Goal: Task Accomplishment & Management: Complete application form

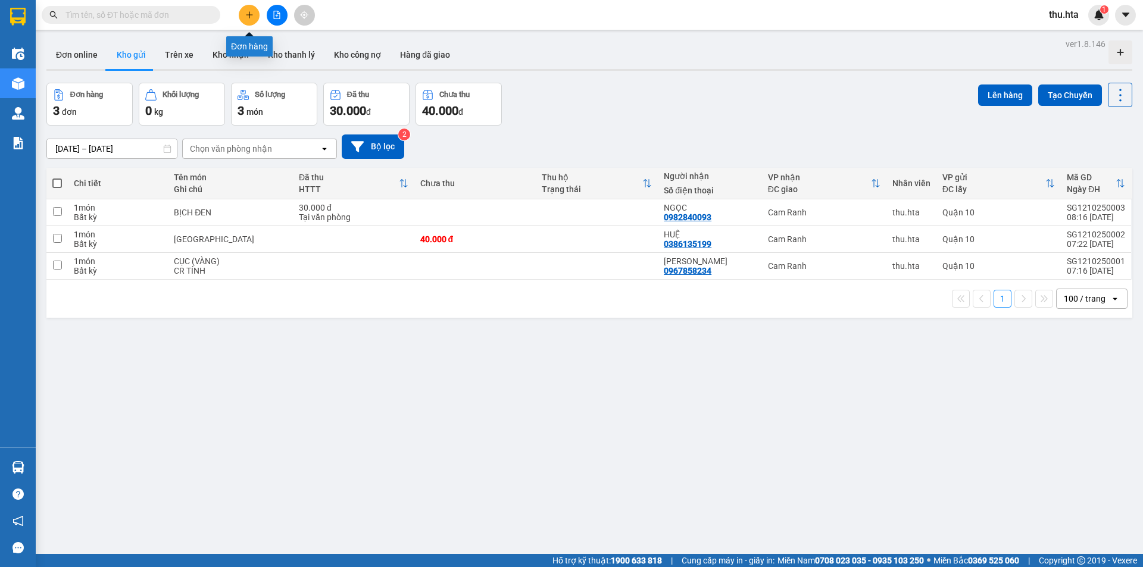
click at [245, 12] on icon "plus" at bounding box center [249, 15] width 8 height 8
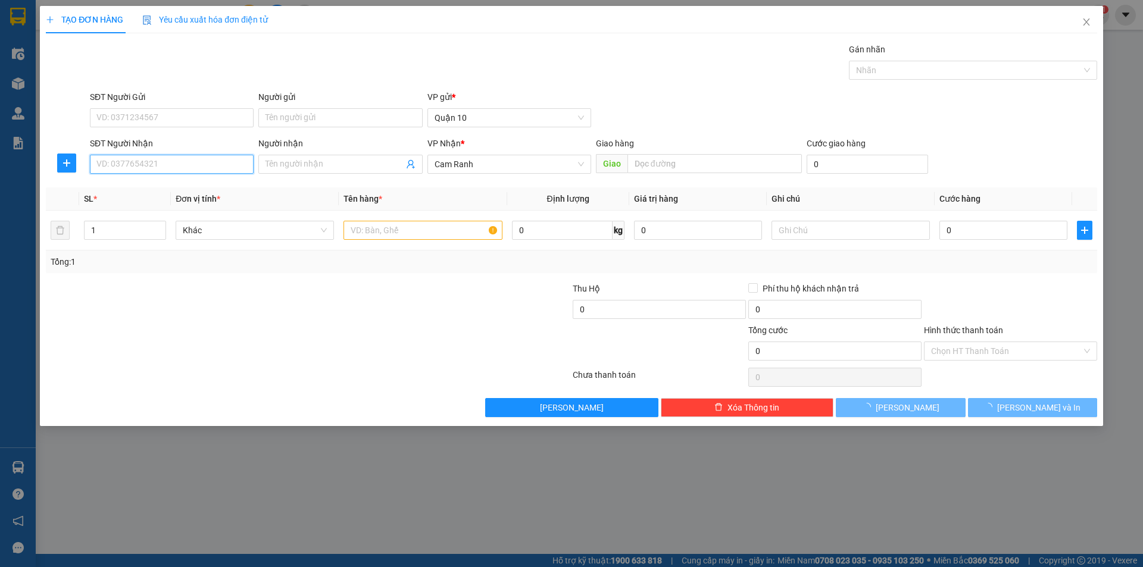
click at [193, 166] on input "SĐT Người Nhận" at bounding box center [172, 164] width 164 height 19
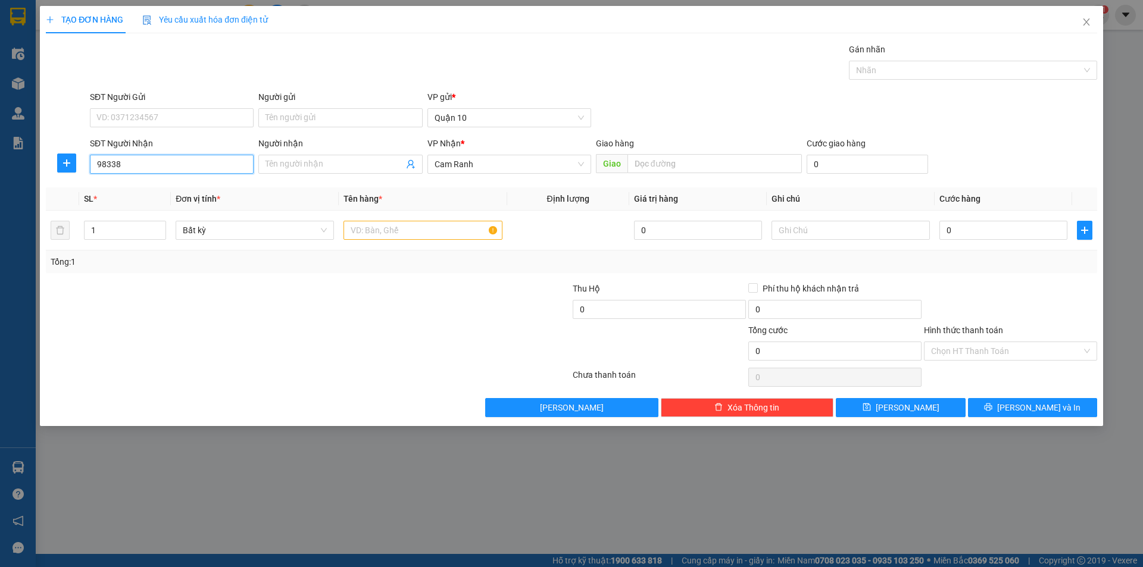
click at [151, 171] on input "98338" at bounding box center [172, 164] width 164 height 19
type input "0793698338"
click at [154, 112] on input "SĐT Người Gửi" at bounding box center [172, 117] width 164 height 19
type input "0937697212"
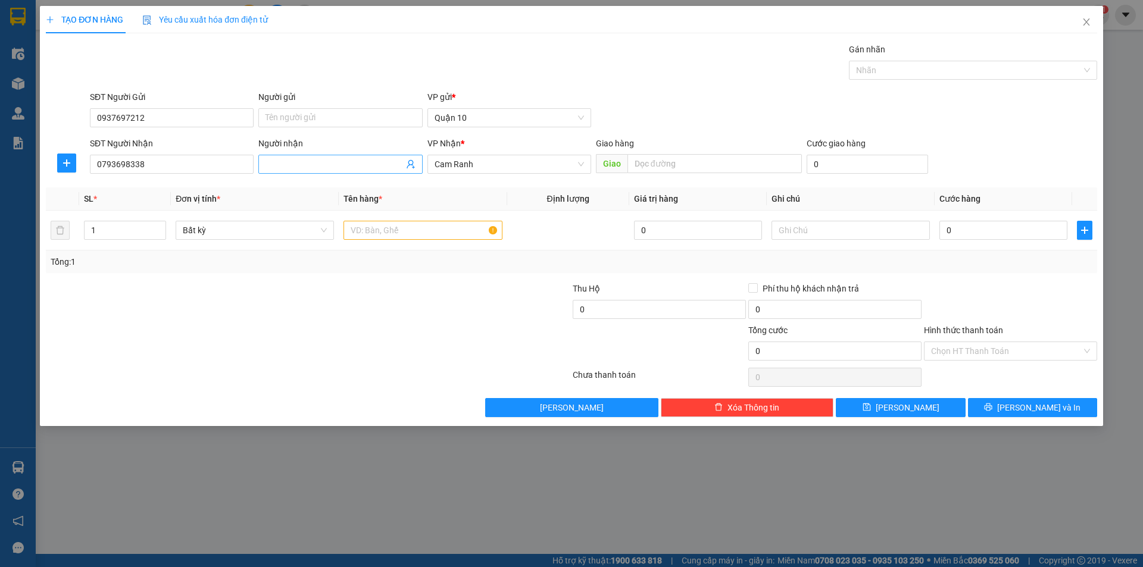
click at [322, 162] on input "Người nhận" at bounding box center [335, 164] width 138 height 13
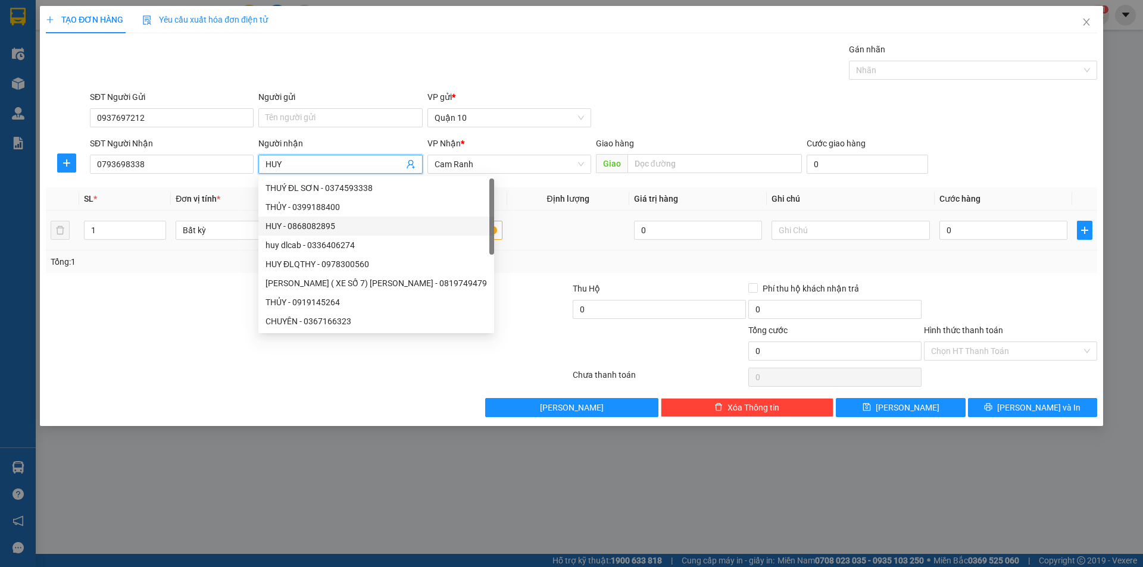
type input "HUY"
drag, startPoint x: 509, startPoint y: 273, endPoint x: 363, endPoint y: 243, distance: 148.3
click at [503, 270] on div "Tổng: 1" at bounding box center [572, 262] width 1052 height 23
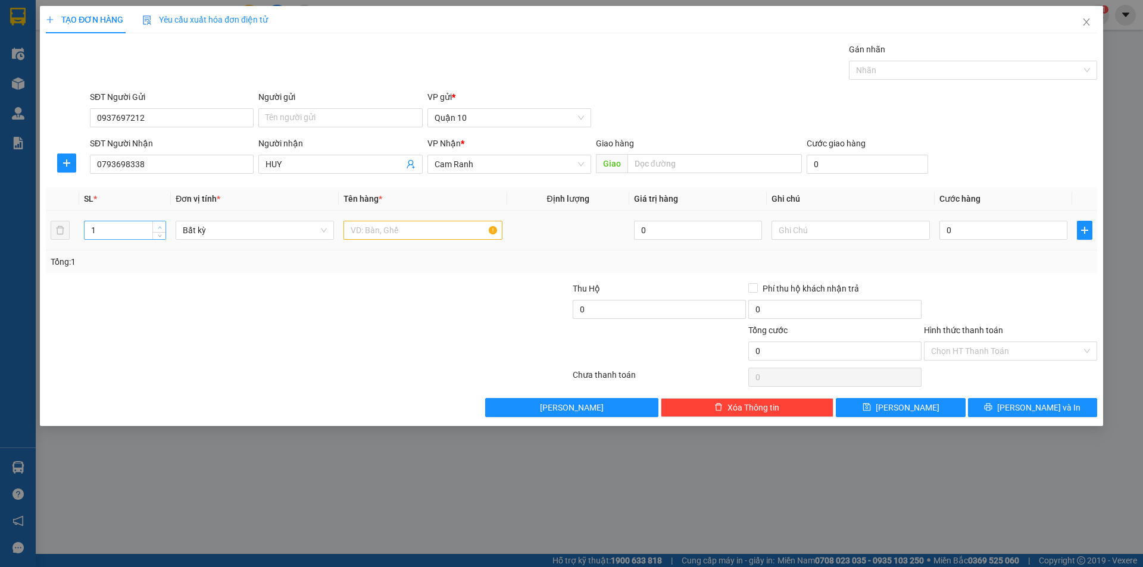
type input "2"
click at [158, 227] on icon "up" at bounding box center [160, 228] width 4 height 4
click at [410, 234] on input "text" at bounding box center [423, 230] width 158 height 19
type input "C"
type input "2"
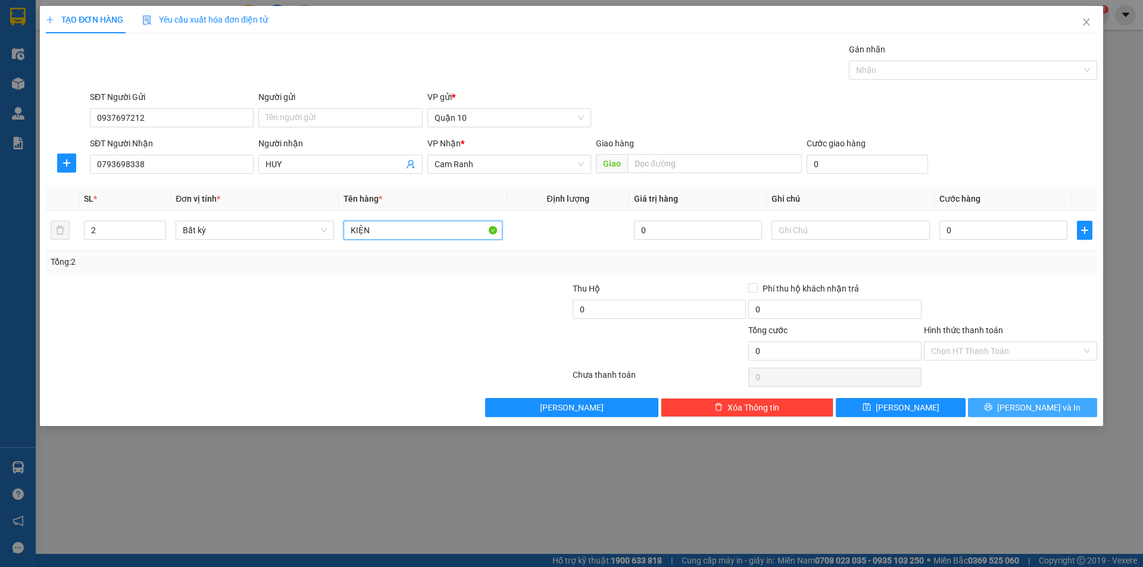
type input "KIỆN"
click at [1053, 400] on button "[PERSON_NAME] và In" at bounding box center [1032, 407] width 129 height 19
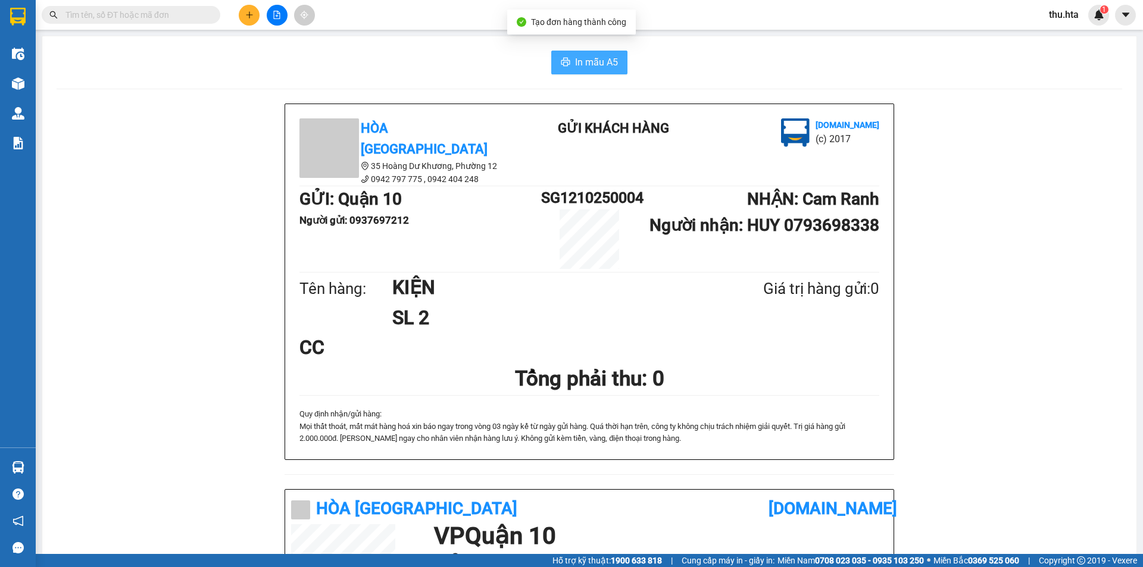
drag, startPoint x: 613, startPoint y: 59, endPoint x: 1017, endPoint y: 389, distance: 521.8
click at [618, 63] on button "In mẫu A5" at bounding box center [589, 63] width 76 height 24
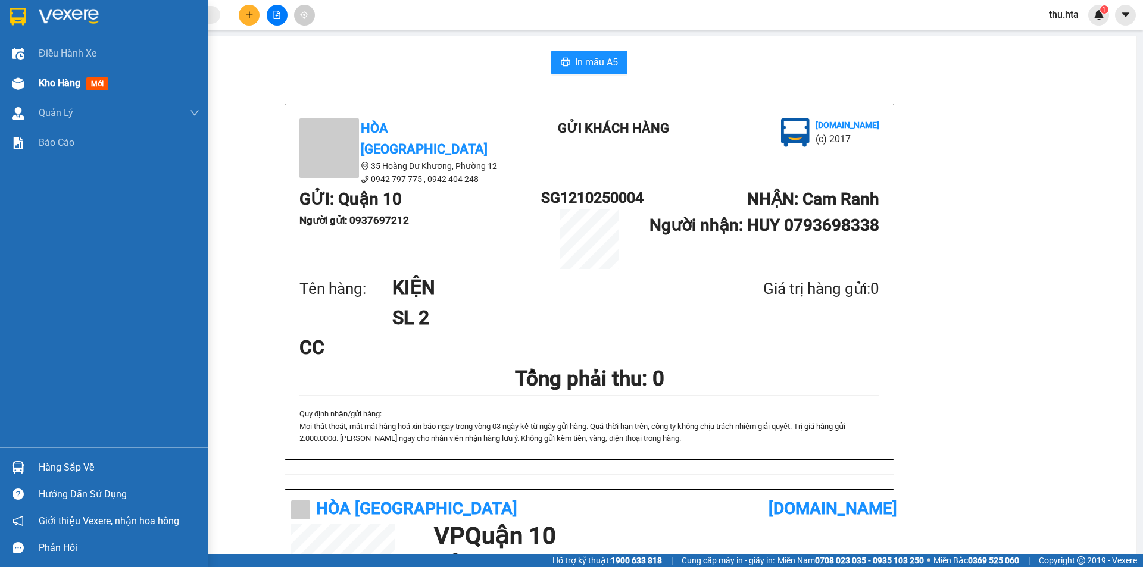
click at [23, 87] on img at bounding box center [18, 83] width 13 height 13
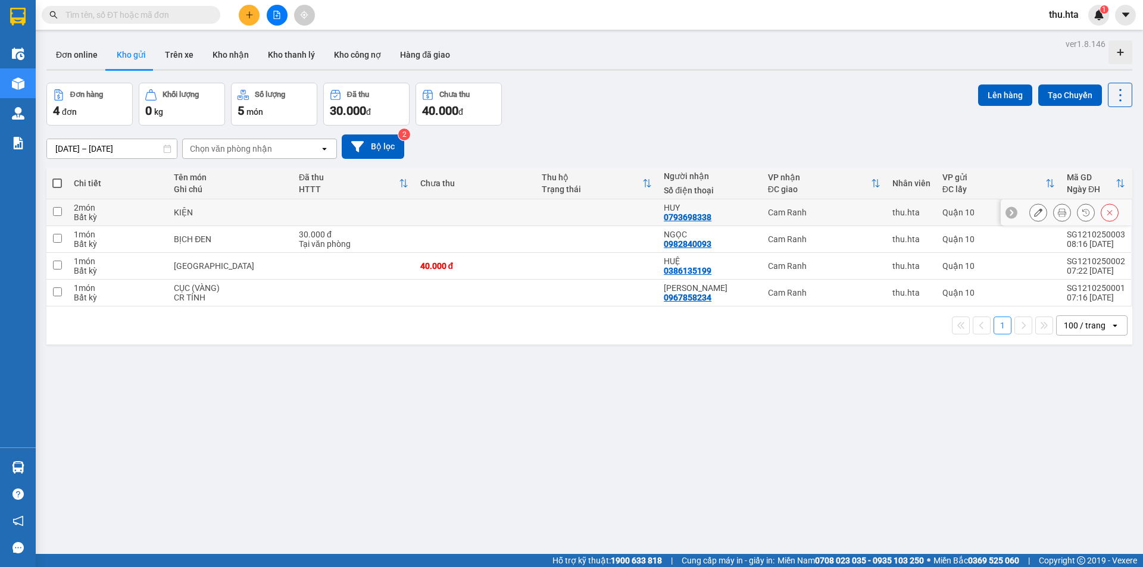
click at [1034, 211] on icon at bounding box center [1038, 212] width 8 height 8
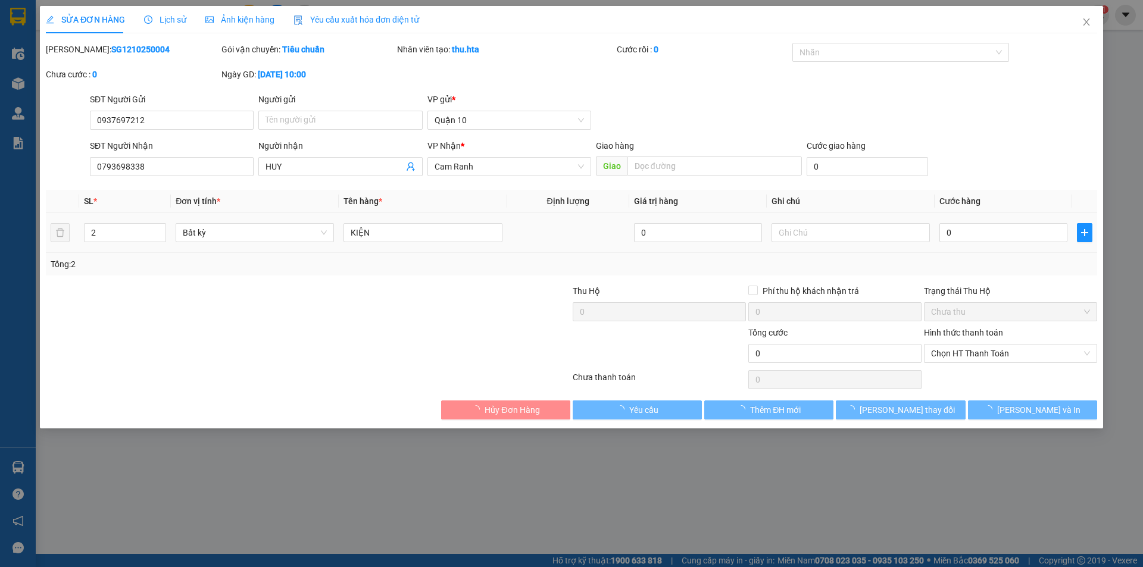
type input "0937697212"
type input "0793698338"
type input "HUY"
type input "0"
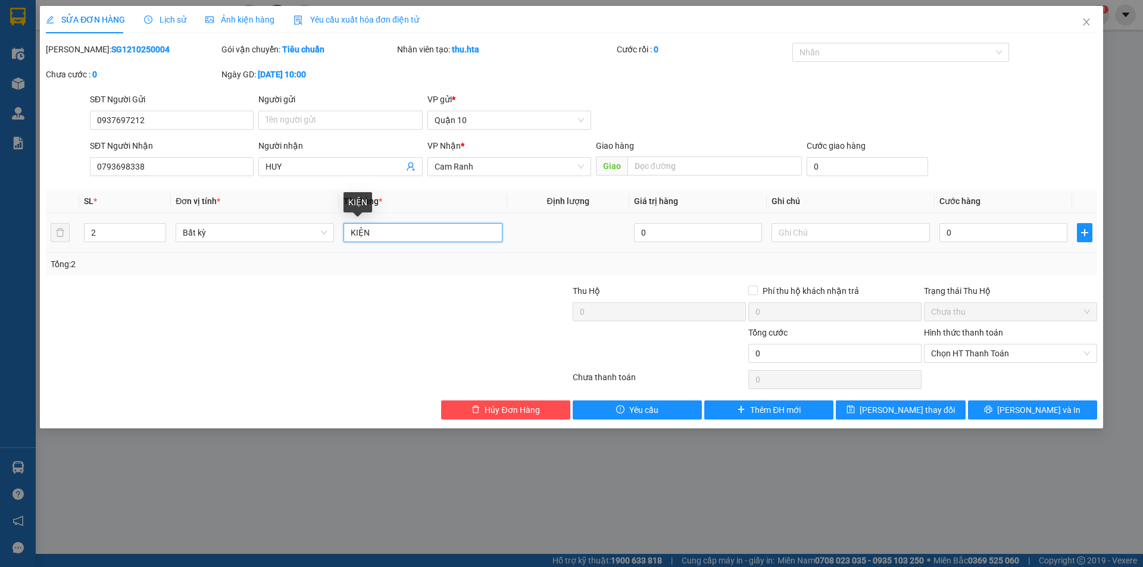
click at [383, 232] on input "KIỆN" at bounding box center [423, 232] width 158 height 19
type input "KIỆN NỆM"
click at [924, 407] on span "[PERSON_NAME] thay đổi" at bounding box center [907, 410] width 95 height 13
